Goal: Task Accomplishment & Management: Manage account settings

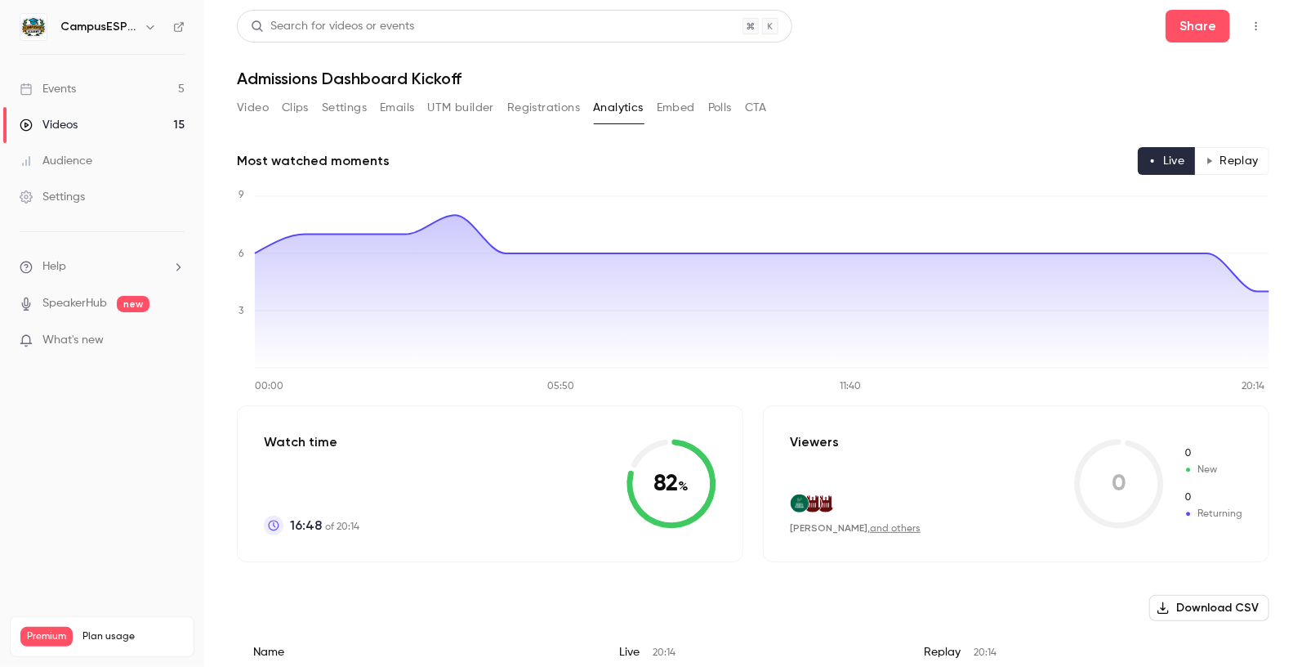
click at [56, 91] on div "Events" at bounding box center [48, 89] width 56 height 16
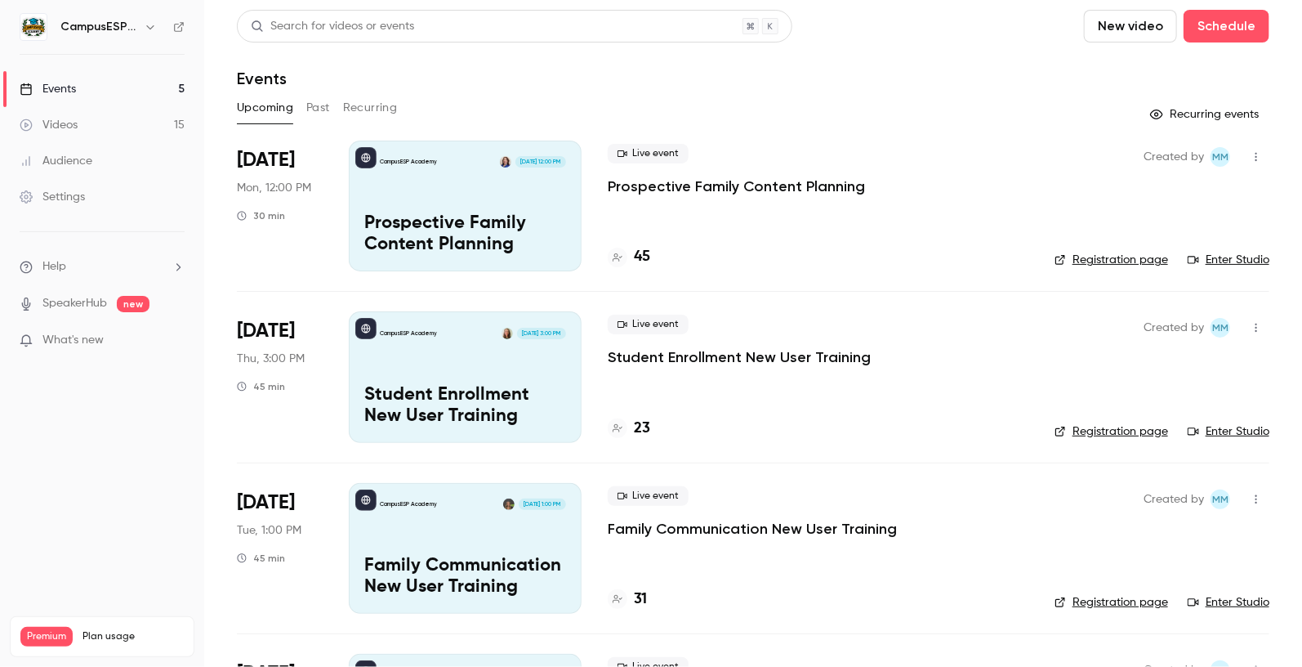
click at [1143, 435] on link "Registration page" at bounding box center [1112, 431] width 114 height 16
click at [490, 189] on div "CampusESP Academy [DATE] 12:00 PM Prospective Family Content Planning" at bounding box center [465, 206] width 233 height 131
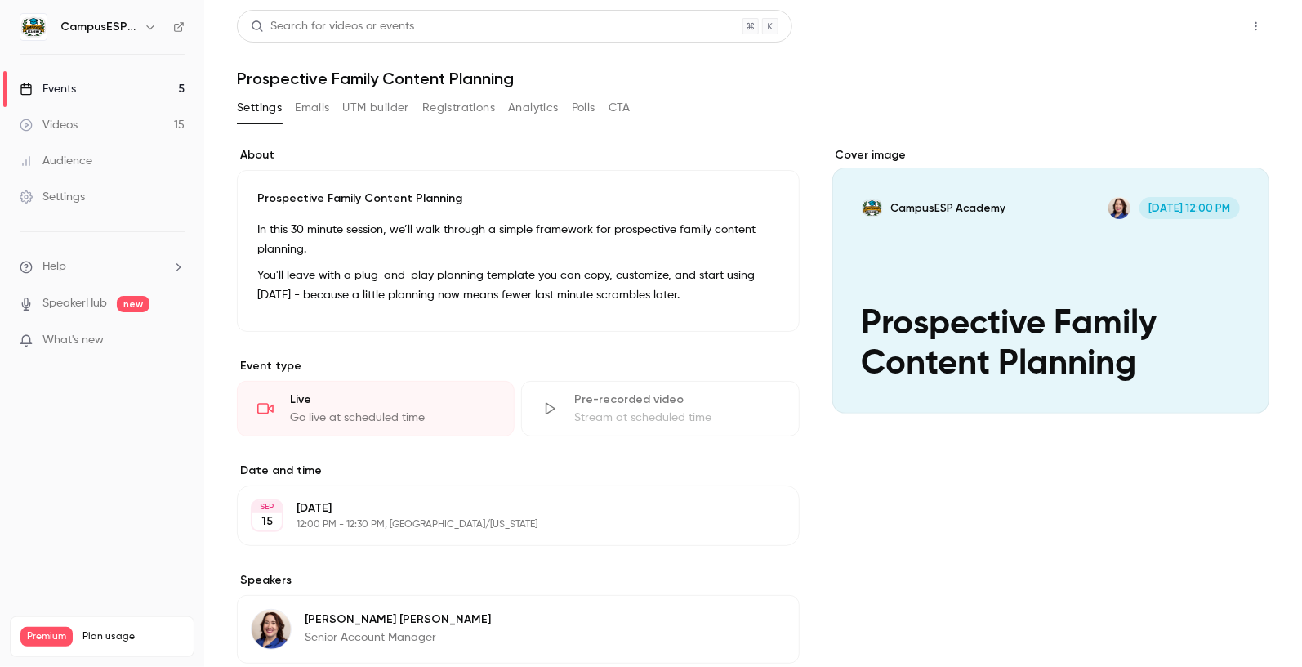
click at [1208, 29] on button "Share" at bounding box center [1198, 26] width 65 height 33
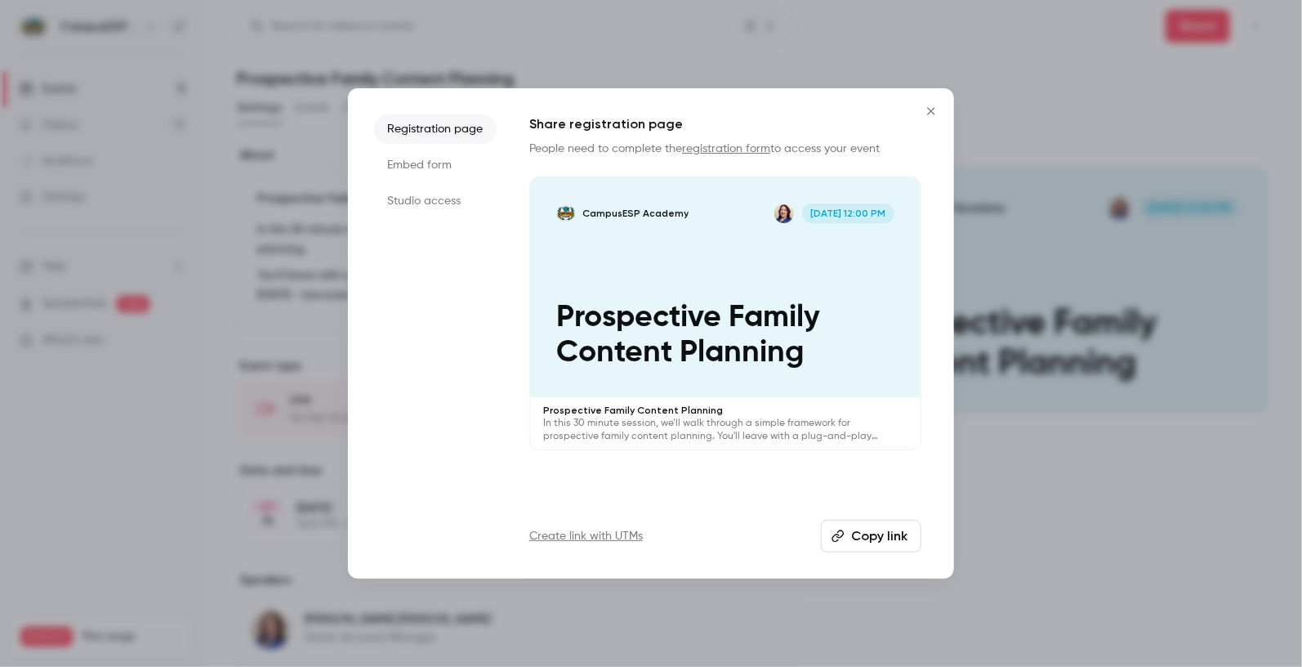
click at [879, 537] on button "Copy link" at bounding box center [871, 536] width 100 height 33
click at [931, 110] on icon "Close" at bounding box center [930, 110] width 7 height 7
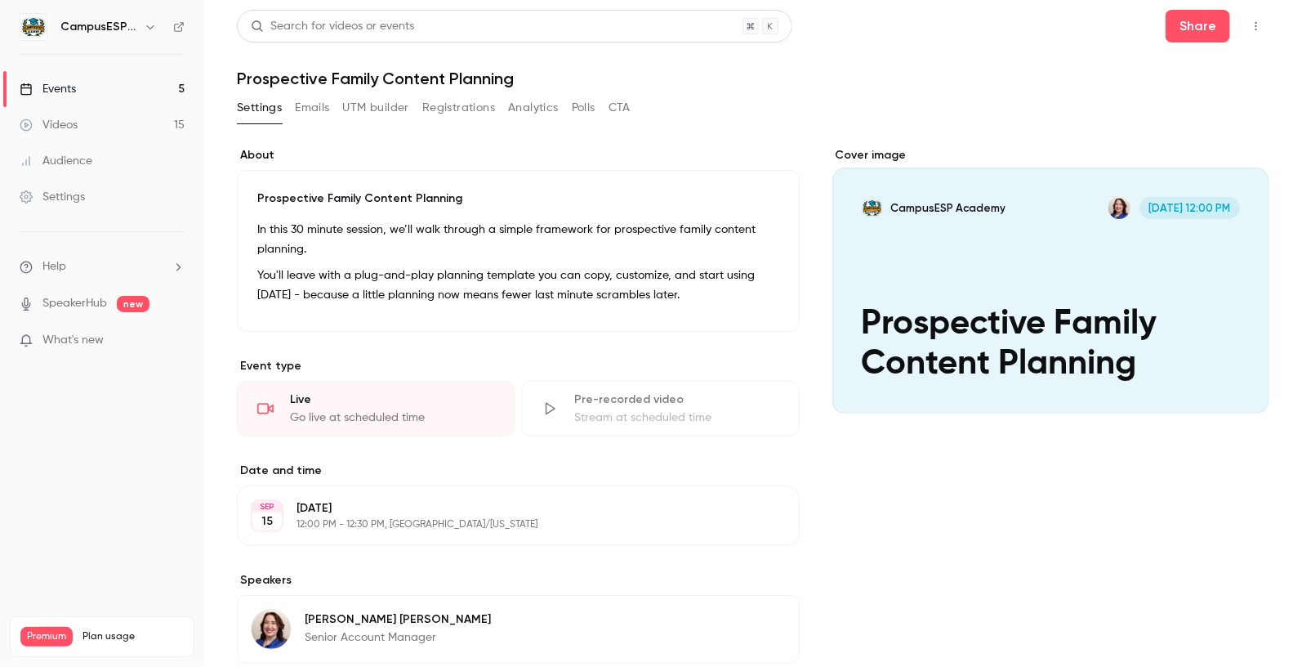
click at [307, 116] on button "Emails" at bounding box center [312, 108] width 34 height 26
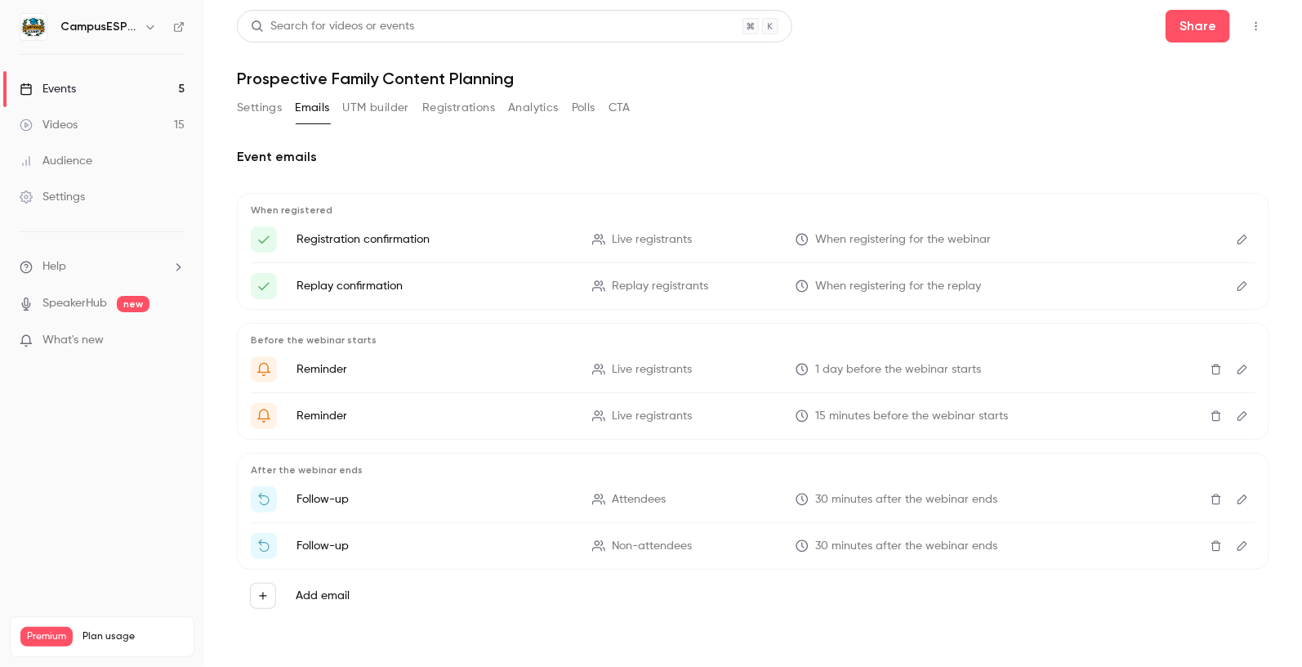
click at [1248, 496] on icon "Edit" at bounding box center [1242, 498] width 13 height 11
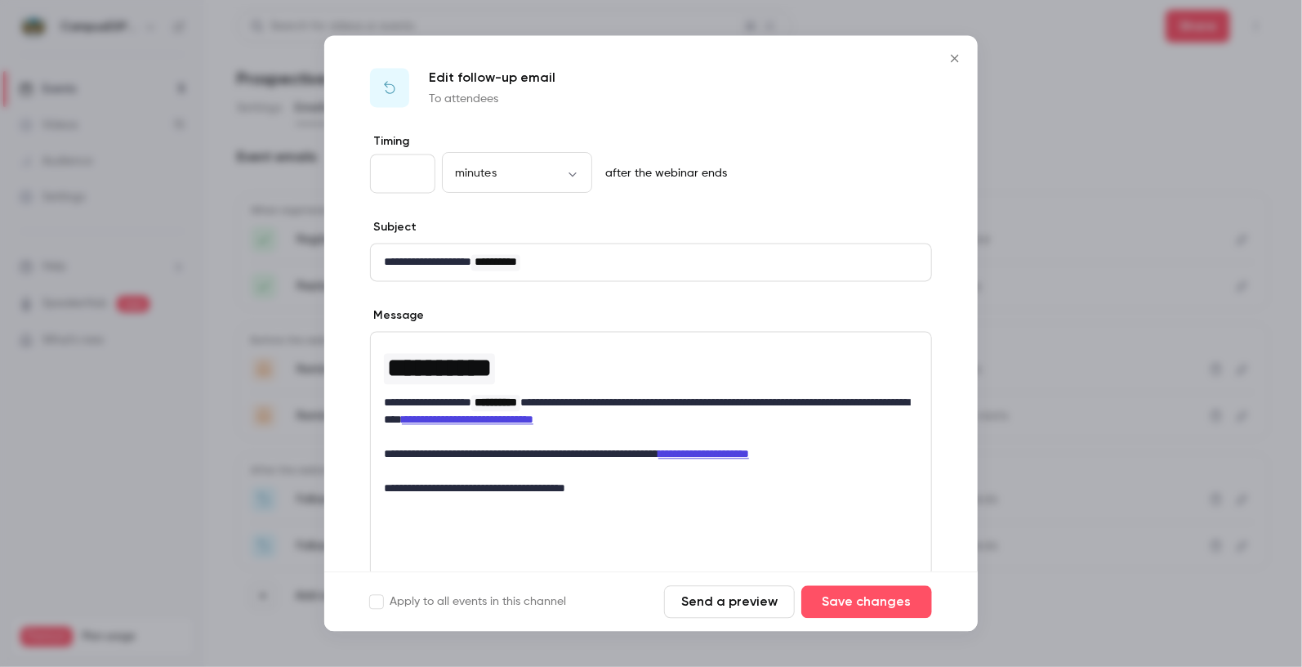
click at [959, 60] on icon "Close" at bounding box center [955, 58] width 20 height 13
